Goal: Find specific page/section: Find specific page/section

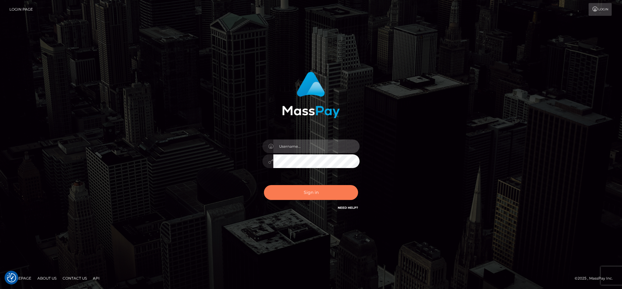
type input "cgomez.nvision"
click at [318, 192] on button "Sign in" at bounding box center [311, 192] width 94 height 15
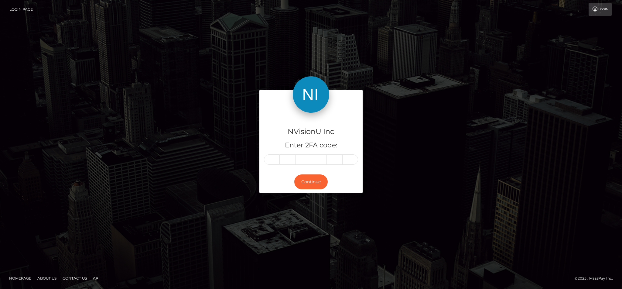
type input "7"
type input "0"
type input "8"
type input "7"
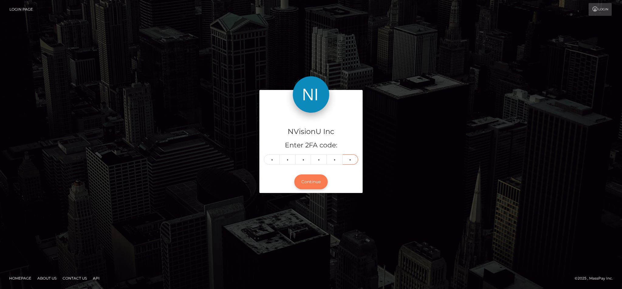
type input "3"
click at [315, 178] on button "Continue" at bounding box center [310, 181] width 33 height 15
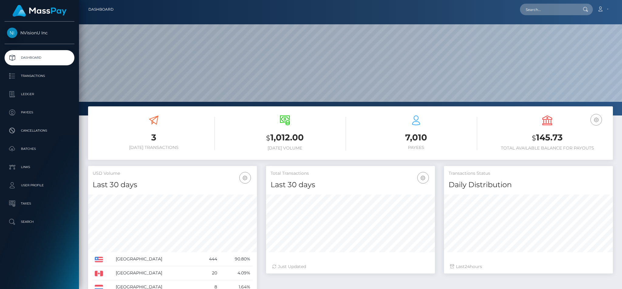
scroll to position [108, 168]
click at [547, 7] on input "text" at bounding box center [548, 10] width 57 height 12
type input "C"
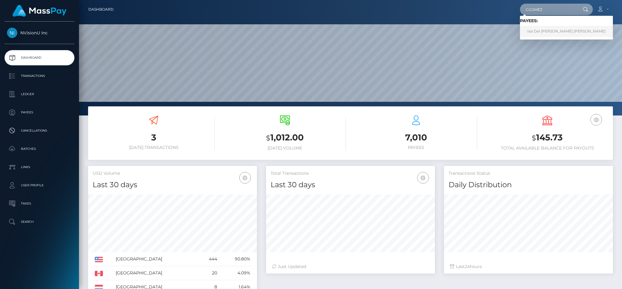
type input "CGOMEZ"
click at [546, 29] on link "Isis Del Carmen Gomez Merino" at bounding box center [566, 31] width 93 height 11
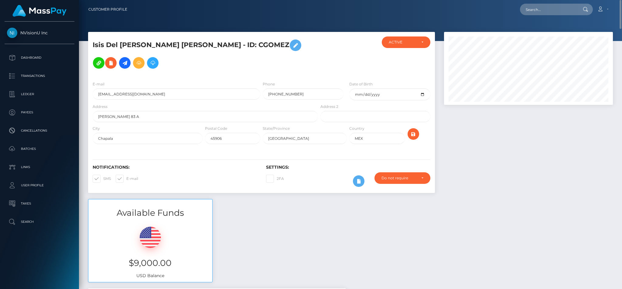
scroll to position [31, 0]
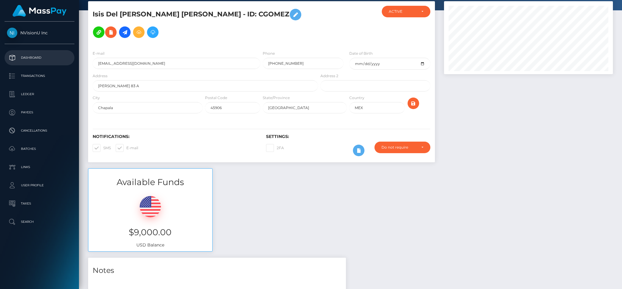
click at [44, 58] on p "Dashboard" at bounding box center [39, 57] width 65 height 9
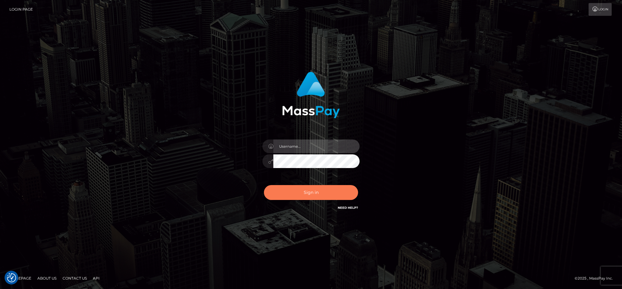
type input "cgomez.nvision"
click at [339, 192] on button "Sign in" at bounding box center [311, 192] width 94 height 15
type input "cgomez.nvision"
click at [321, 195] on button "Sign in" at bounding box center [311, 192] width 94 height 15
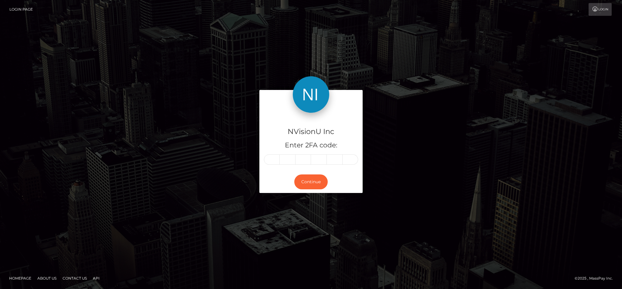
type input "6"
type input "8"
type input "9"
type input "8"
type input "3"
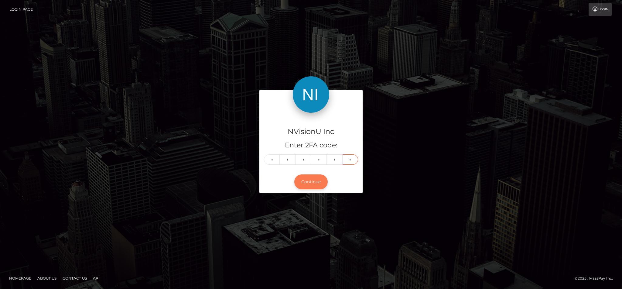
type input "5"
click at [311, 181] on button "Continue" at bounding box center [310, 181] width 33 height 15
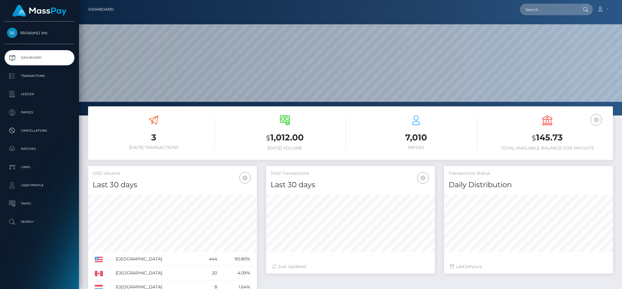
scroll to position [108, 168]
